Goal: Task Accomplishment & Management: Complete application form

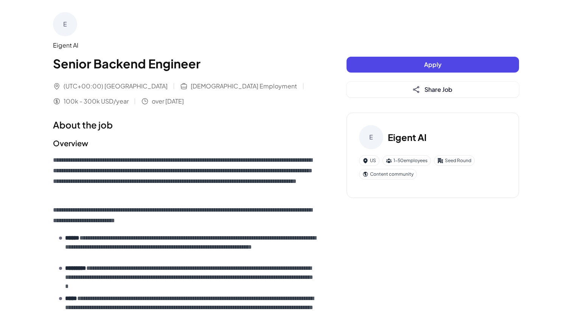
click at [389, 62] on button "Apply" at bounding box center [433, 65] width 173 height 16
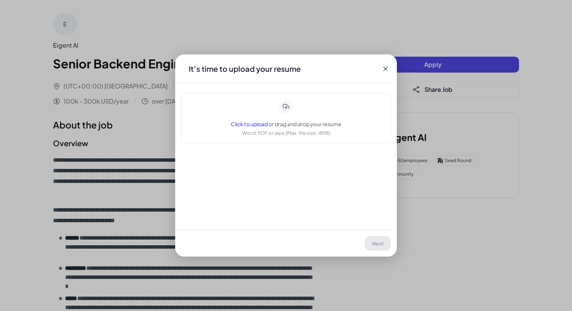
click at [281, 129] on p "Word, PDF or wps (Max. file size: 4MB)" at bounding box center [286, 133] width 88 height 8
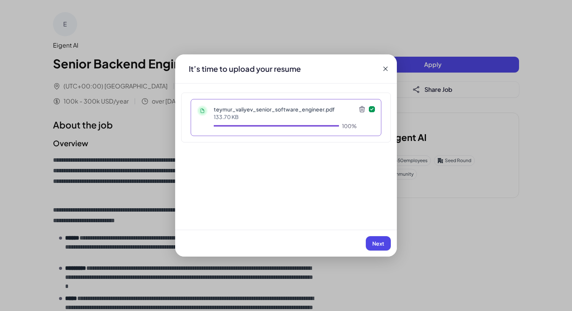
click at [380, 247] on button "Next" at bounding box center [378, 244] width 25 height 14
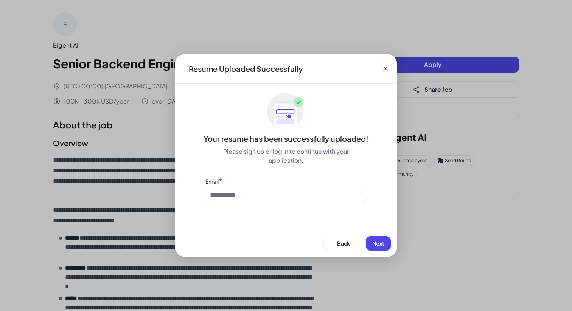
click at [384, 69] on icon at bounding box center [386, 69] width 8 height 8
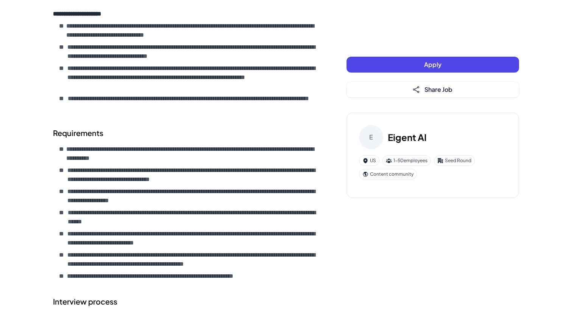
scroll to position [583, 0]
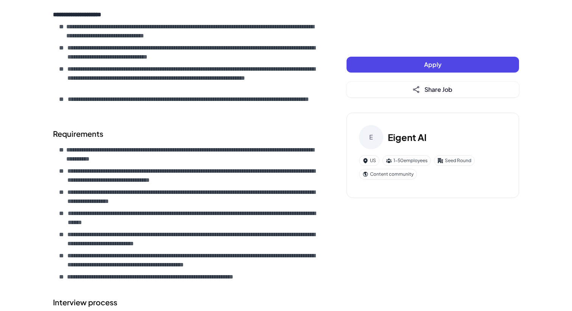
click at [359, 73] on div "Apply Share Job" at bounding box center [433, 77] width 173 height 41
click at [361, 66] on button "Apply" at bounding box center [433, 65] width 173 height 16
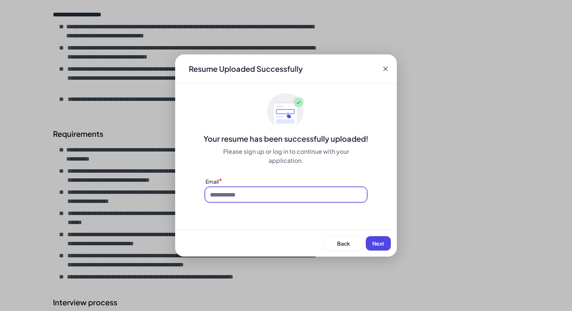
click at [252, 190] on input at bounding box center [286, 195] width 161 height 14
type input "**********"
click at [372, 243] on span "Next" at bounding box center [378, 243] width 12 height 7
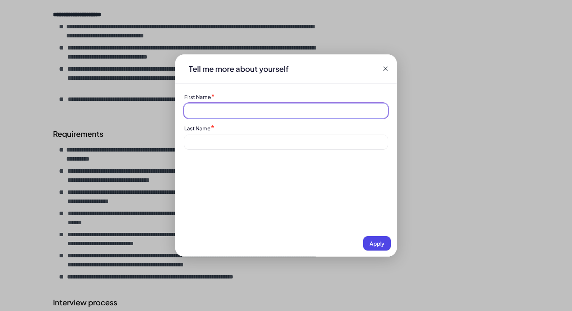
click at [222, 107] on input at bounding box center [286, 111] width 204 height 14
click at [232, 115] on input at bounding box center [286, 111] width 204 height 14
type input "*"
type input "******"
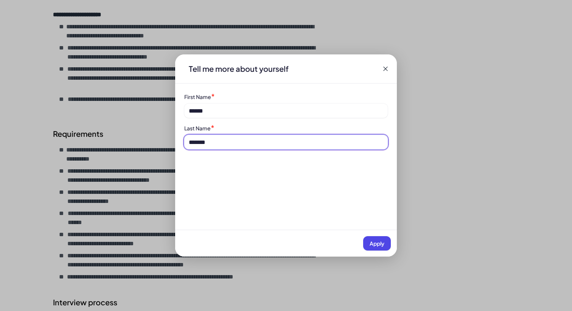
type input "*******"
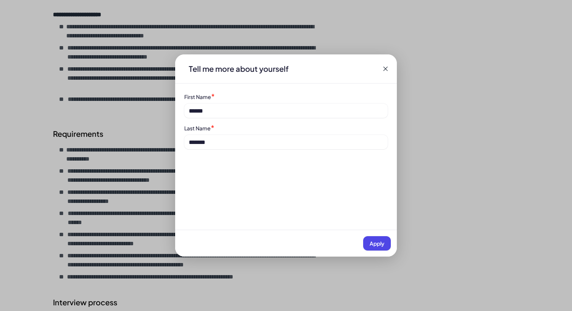
click at [378, 244] on span "Apply" at bounding box center [377, 243] width 15 height 7
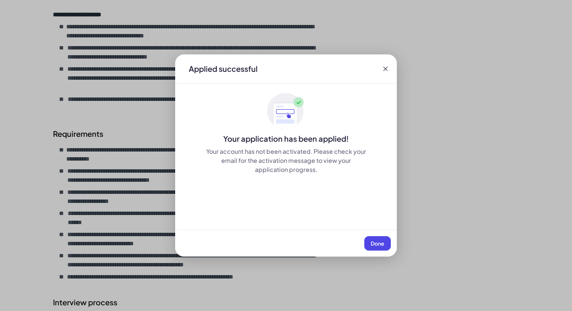
click at [378, 244] on span "Done" at bounding box center [378, 243] width 14 height 7
